Goal: Task Accomplishment & Management: Manage account settings

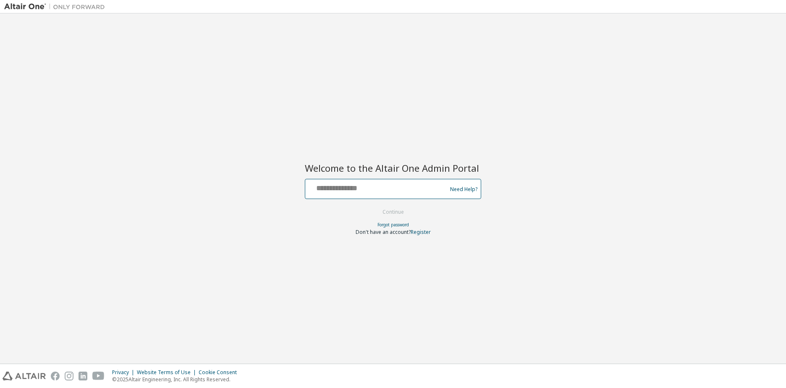
click at [369, 185] on input "text" at bounding box center [377, 187] width 137 height 12
type input "**********"
click at [392, 209] on button "Continue" at bounding box center [393, 212] width 39 height 13
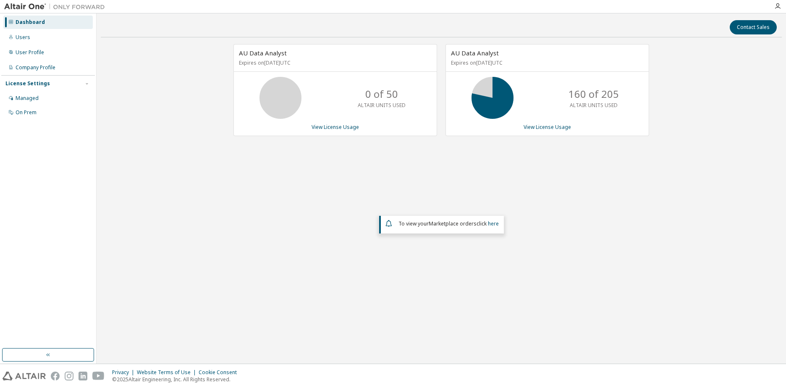
click at [581, 194] on div "AU Data Analyst Expires on [DATE] UTC 0 of 50 ALTAIR UNITS USED View License Us…" at bounding box center [441, 170] width 681 height 252
click at [549, 127] on link "View License Usage" at bounding box center [546, 126] width 47 height 7
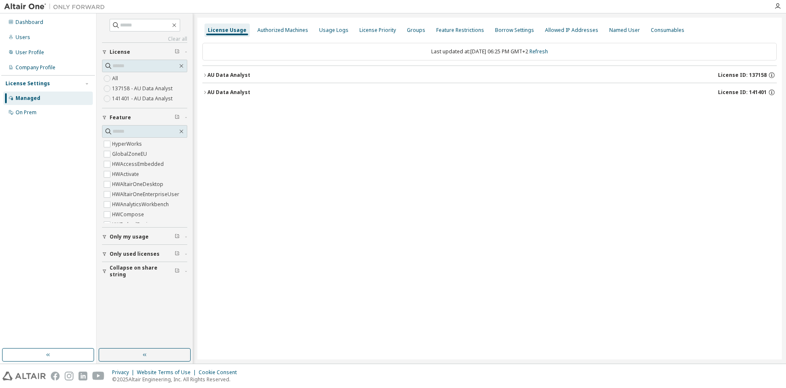
click at [207, 75] on button "AU Data Analyst License ID: 137158" at bounding box center [489, 75] width 574 height 18
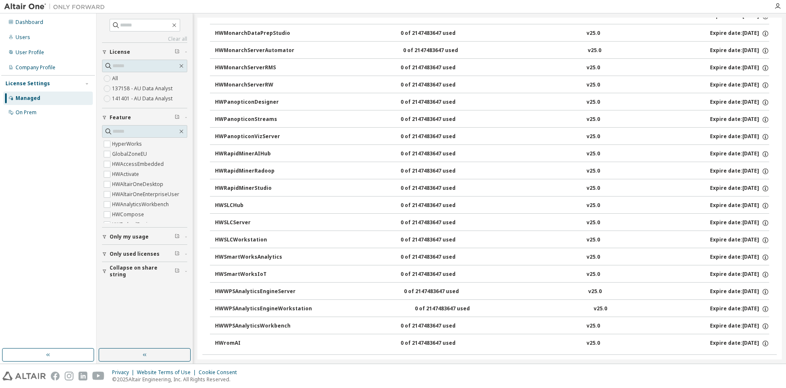
scroll to position [513, 0]
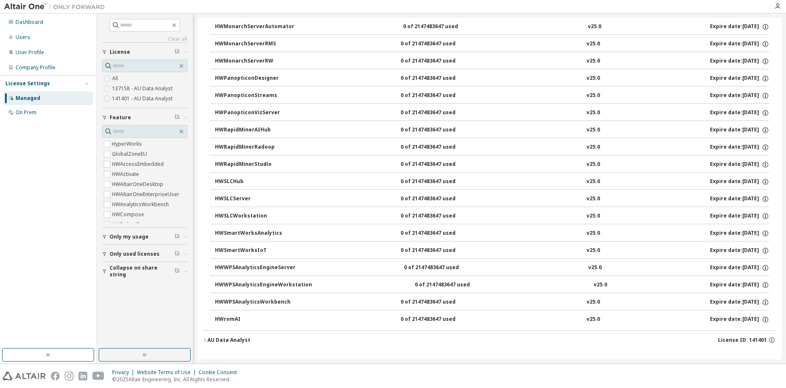
click at [224, 340] on div "AU Data Analyst" at bounding box center [228, 340] width 43 height 7
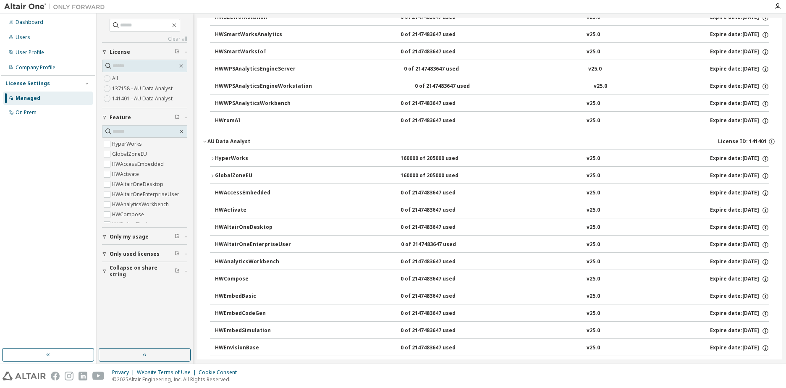
scroll to position [723, 0]
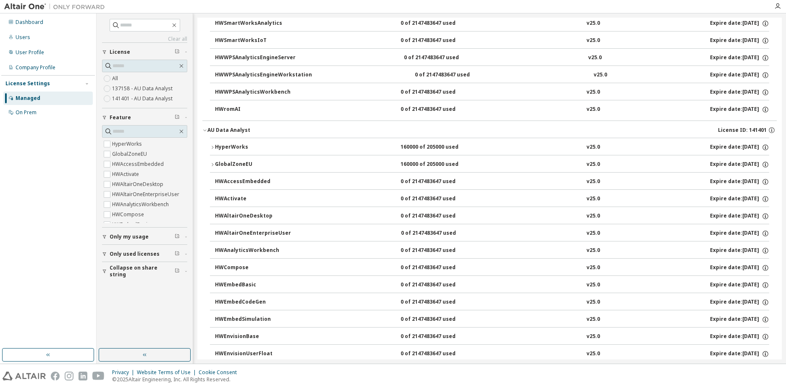
click at [222, 163] on div "GlobalZoneEU" at bounding box center [253, 165] width 76 height 8
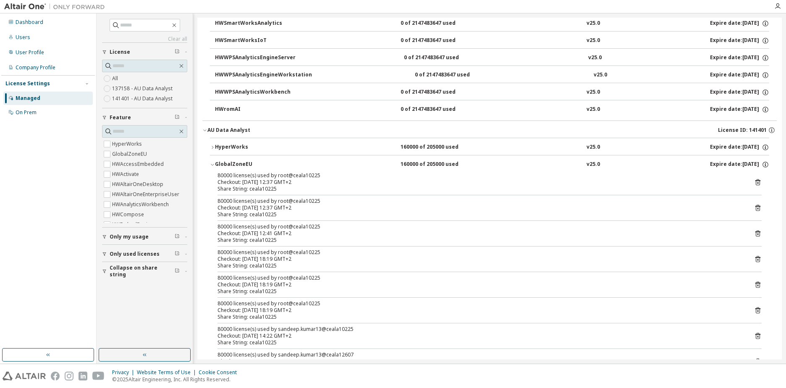
click at [222, 163] on div "GlobalZoneEU" at bounding box center [253, 165] width 76 height 8
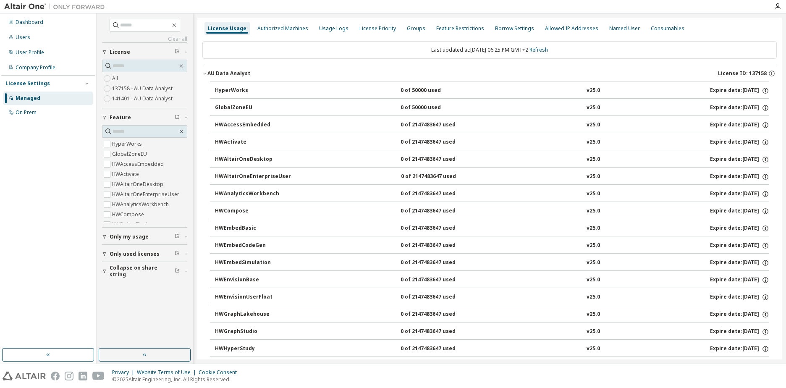
scroll to position [0, 0]
